Goal: Task Accomplishment & Management: Use online tool/utility

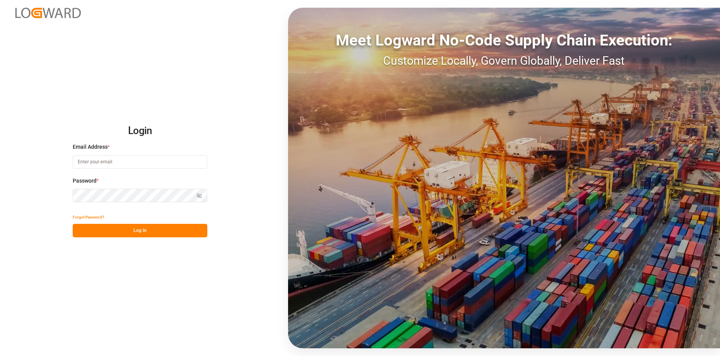
type input "naima.nafih@melitta.be"
click at [139, 228] on button "Log In" at bounding box center [140, 230] width 135 height 13
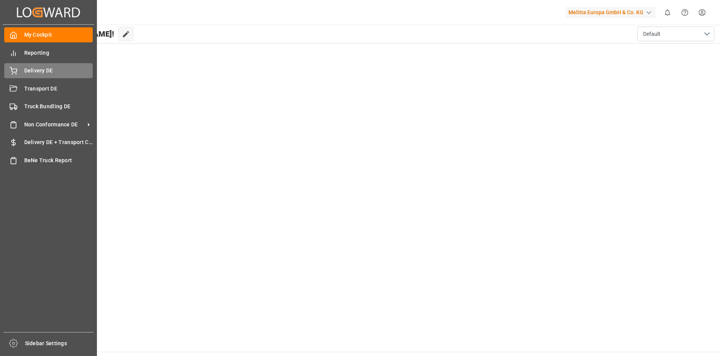
click at [39, 67] on span "Delivery DE" at bounding box center [58, 71] width 69 height 8
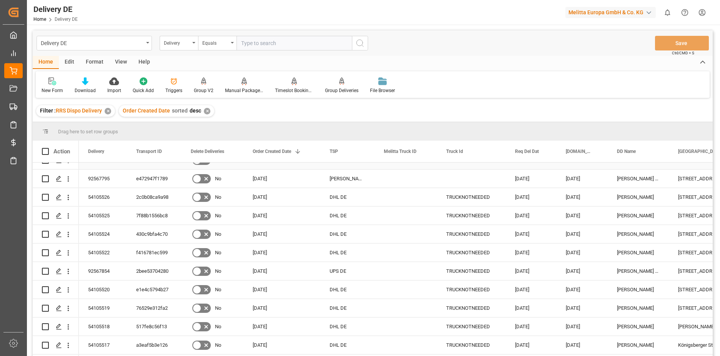
scroll to position [192, 0]
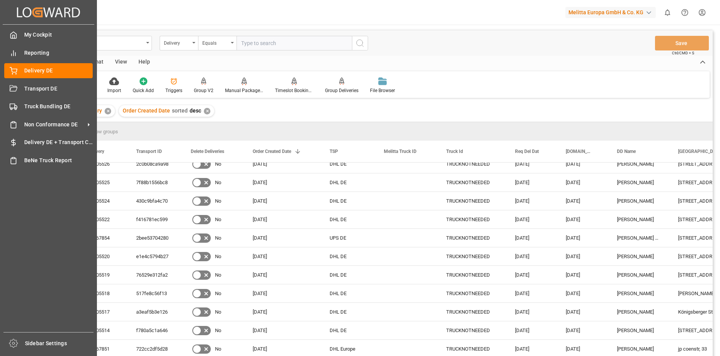
click at [30, 204] on div "My Cockpit My Cockpit Reporting Reporting Delivery DE Delivery DE Transport DE …" at bounding box center [49, 178] width 92 height 307
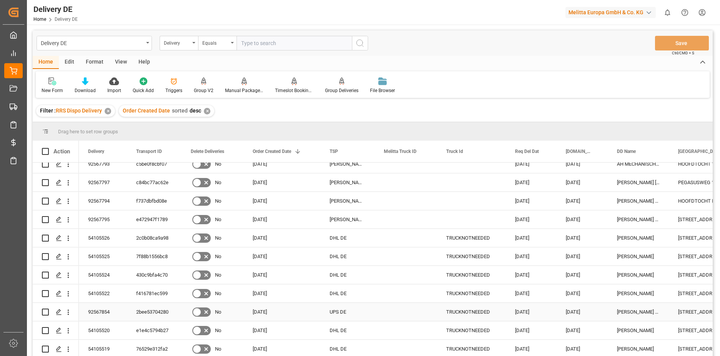
scroll to position [0, 0]
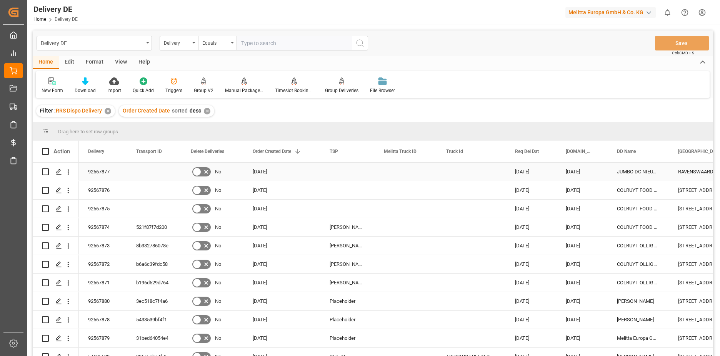
click at [44, 171] on input "Press Space to toggle row selection (unchecked)" at bounding box center [45, 171] width 7 height 7
checkbox input "true"
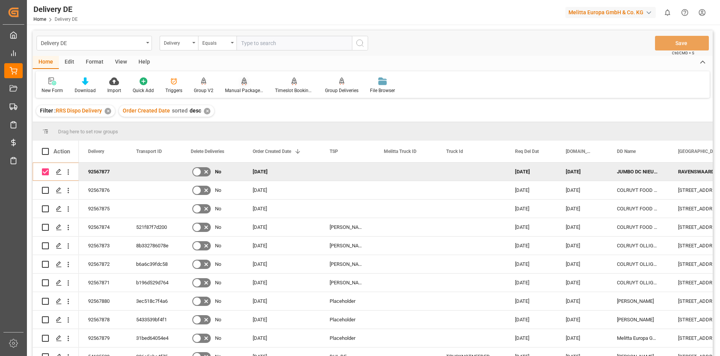
click at [242, 86] on div "Manual Package TypeDetermination" at bounding box center [244, 85] width 50 height 17
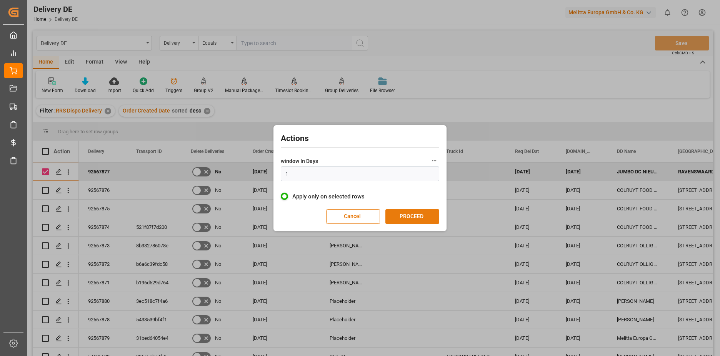
click at [404, 215] on button "PROCEED" at bounding box center [413, 216] width 54 height 15
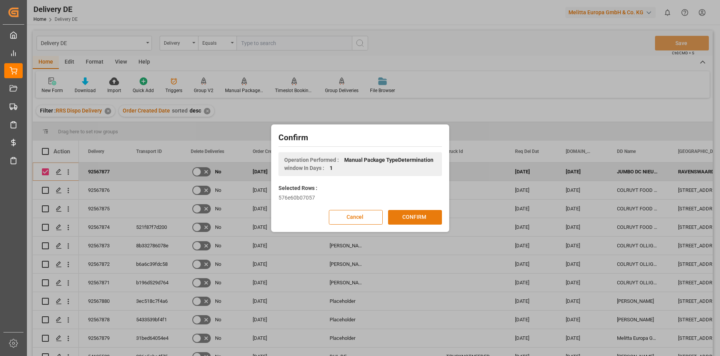
click at [403, 217] on button "CONFIRM" at bounding box center [415, 217] width 54 height 15
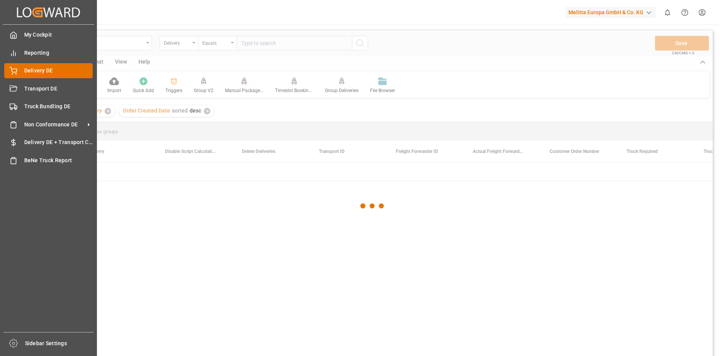
click at [30, 71] on span "Delivery DE" at bounding box center [58, 71] width 69 height 8
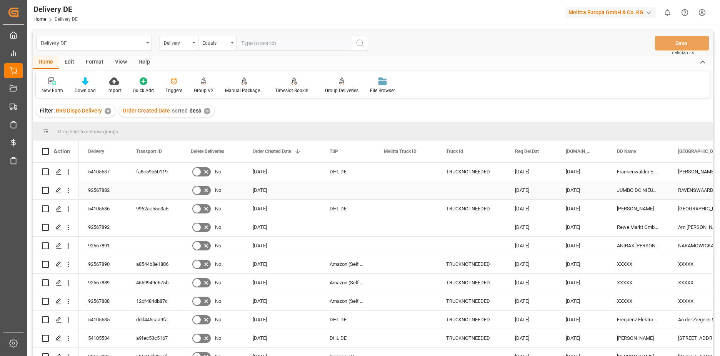
click at [45, 190] on input "Press Space to toggle row selection (unchecked)" at bounding box center [45, 190] width 7 height 7
checkbox input "true"
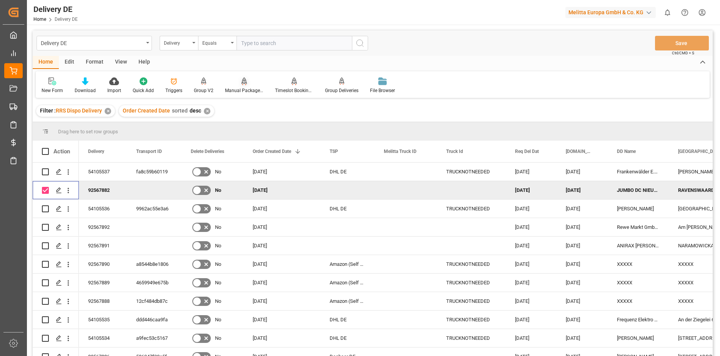
click at [243, 87] on div "Manual Package TypeDetermination" at bounding box center [244, 90] width 38 height 7
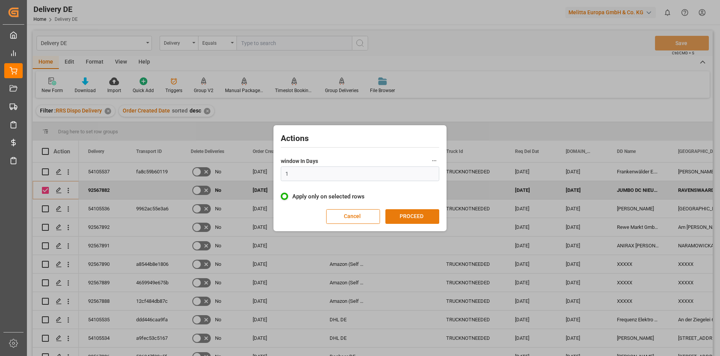
click at [416, 215] on button "PROCEED" at bounding box center [413, 216] width 54 height 15
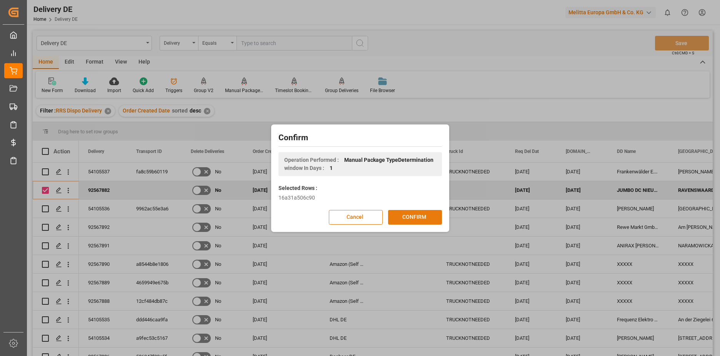
click at [408, 217] on button "CONFIRM" at bounding box center [415, 217] width 54 height 15
